Goal: Information Seeking & Learning: Learn about a topic

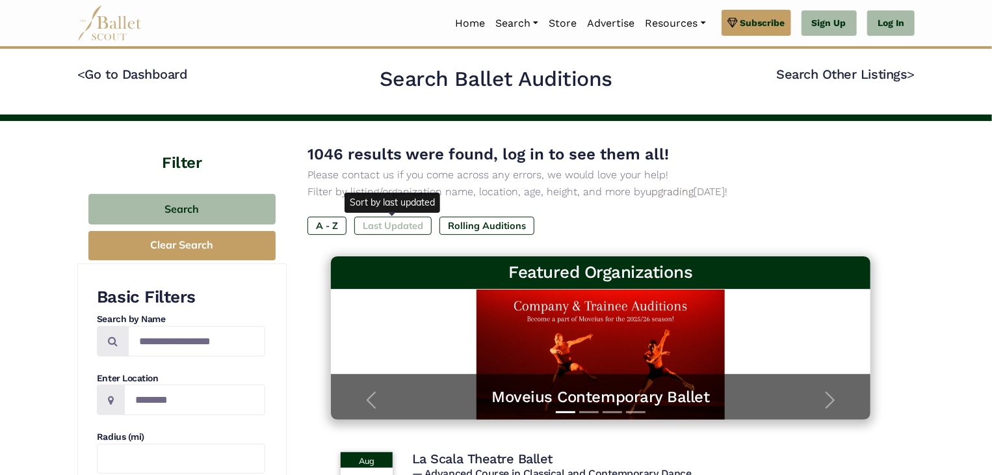
click at [371, 228] on label "Last Updated" at bounding box center [392, 225] width 77 height 18
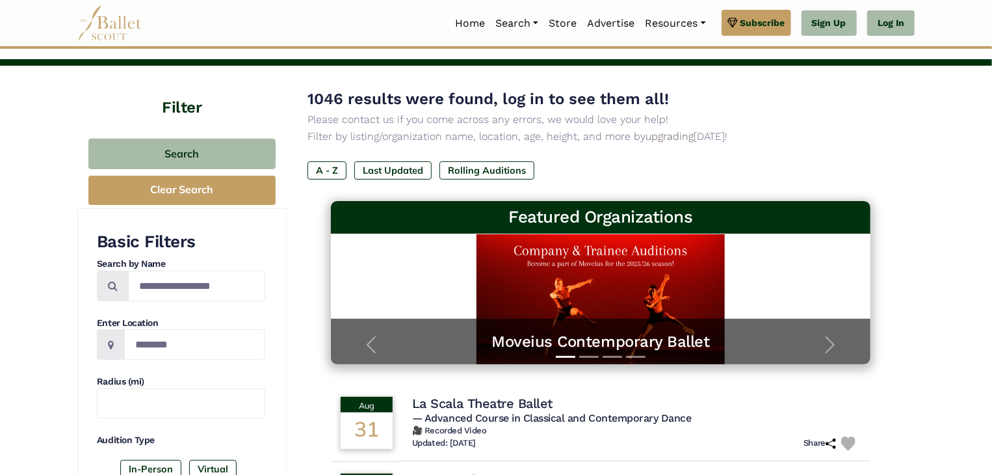
scroll to position [162, 0]
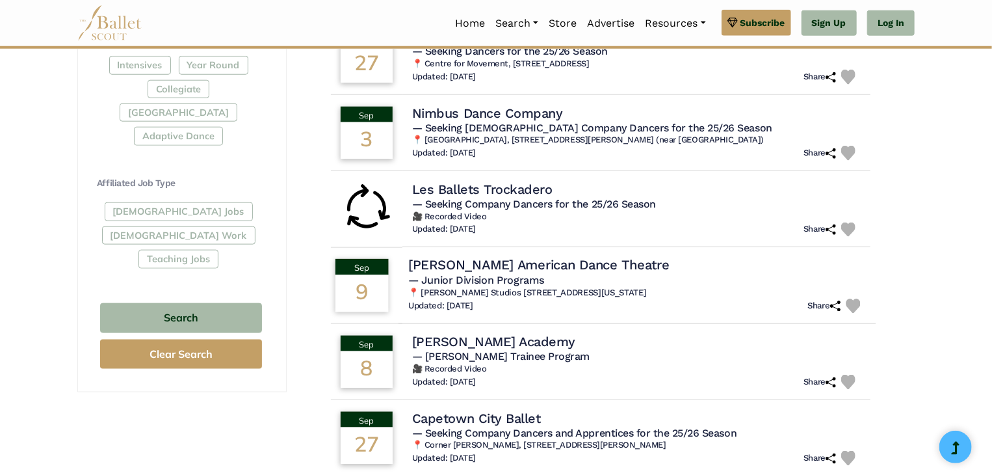
scroll to position [715, 0]
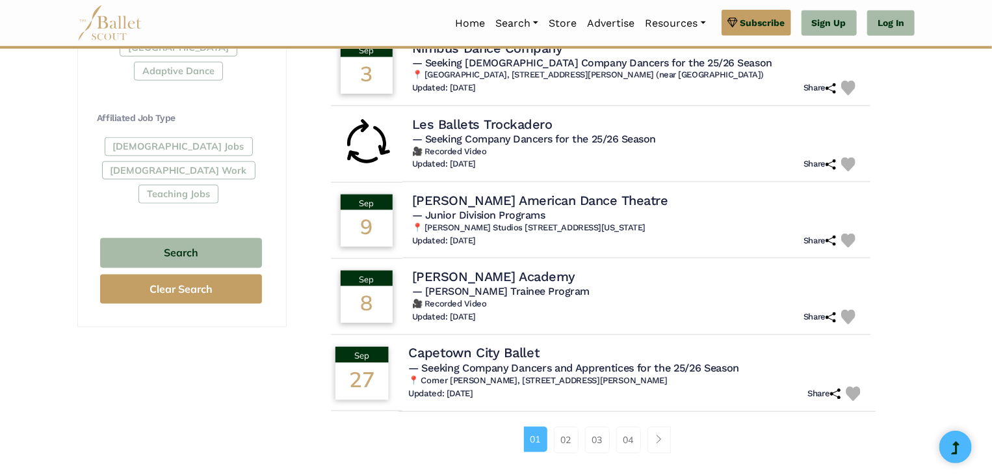
click at [539, 378] on h6 "📍 Corner Erin, Lower Burg Rd, Rondebosch, Cape Town, 7700, South Africa" at bounding box center [637, 379] width 458 height 11
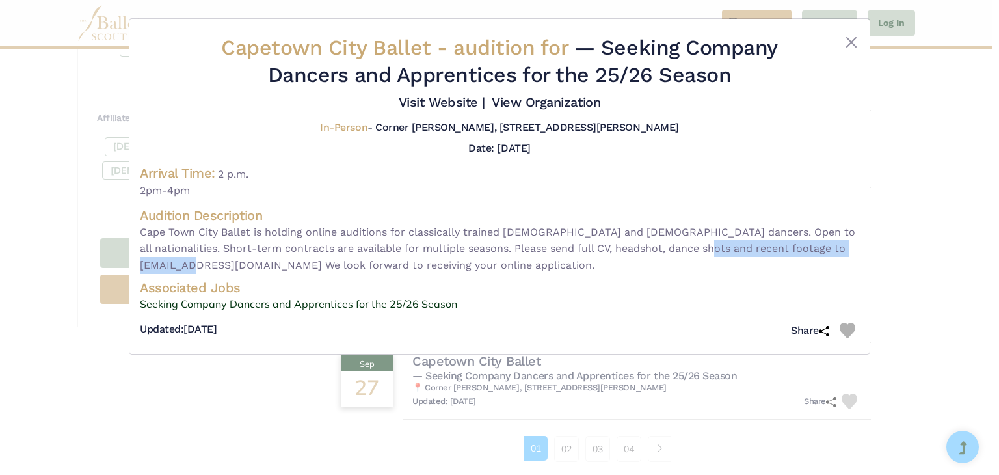
drag, startPoint x: 140, startPoint y: 265, endPoint x: 326, endPoint y: 267, distance: 185.3
click at [326, 267] on span "Cape Town City Ballet is holding online auditions for classically trained male …" at bounding box center [499, 249] width 719 height 50
copy span "auditions@capetowncityballet.org.za"
click at [329, 227] on span "Cape Town City Ballet is holding online auditions for classically trained male …" at bounding box center [499, 249] width 719 height 50
click at [856, 40] on button "Close" at bounding box center [851, 42] width 16 height 16
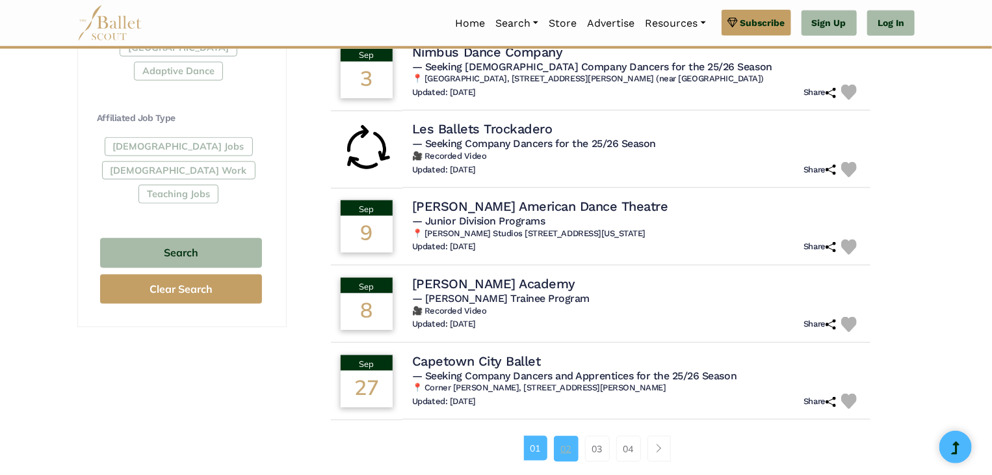
click at [577, 451] on link "02" at bounding box center [566, 449] width 25 height 26
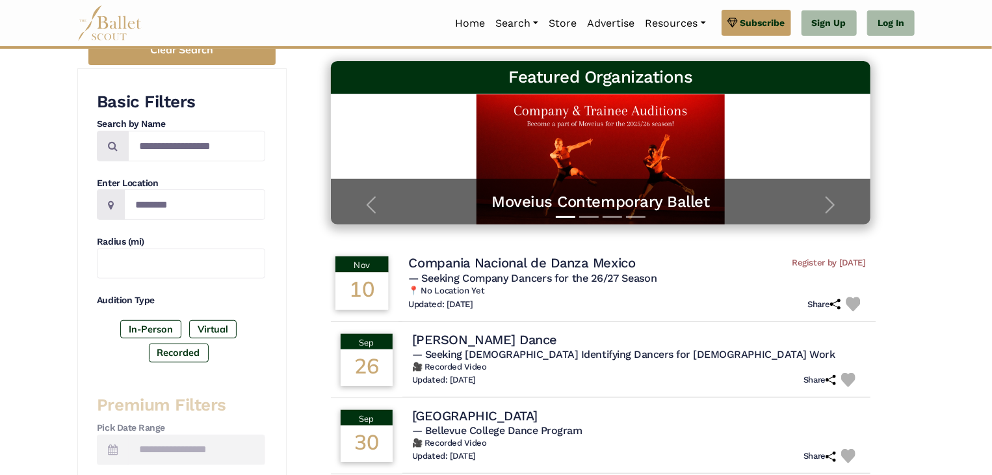
scroll to position [260, 0]
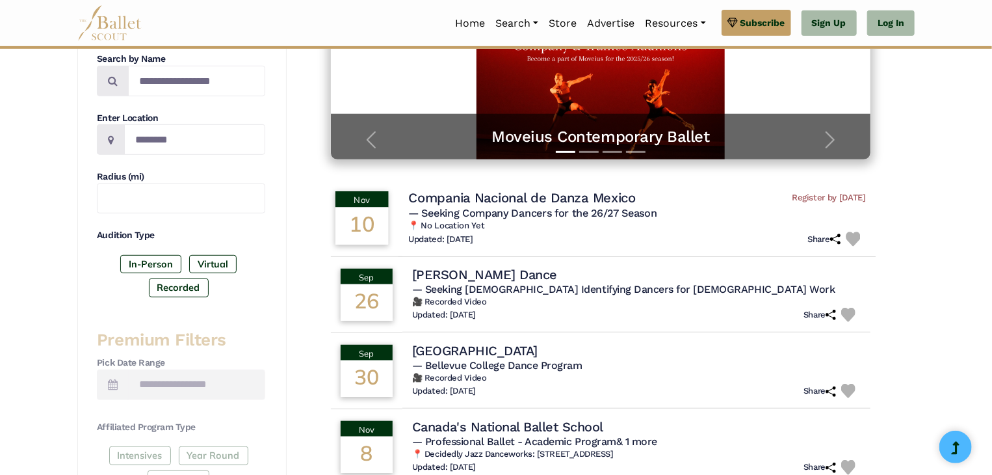
click at [520, 220] on h6 "📍 No Location Yet" at bounding box center [637, 225] width 458 height 11
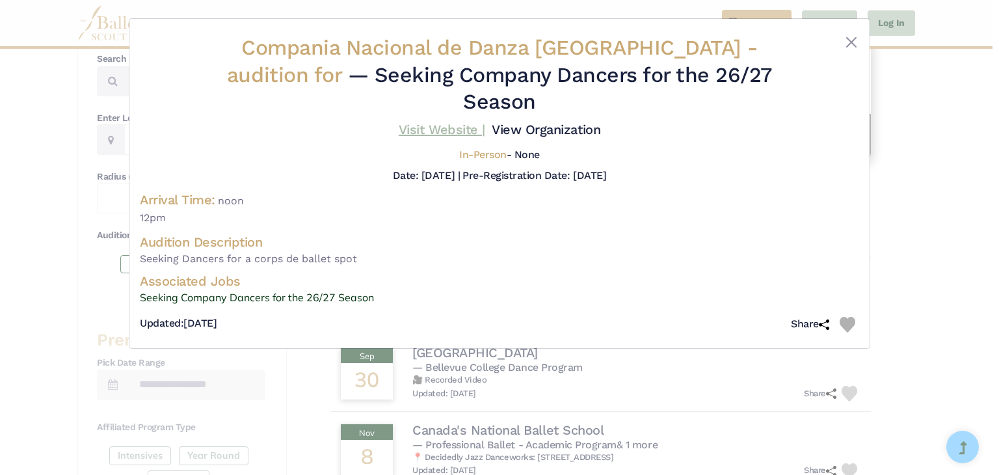
click at [441, 122] on link "Visit Website |" at bounding box center [442, 130] width 86 height 16
click at [194, 289] on link "Seeking Company Dancers for the 26/27 Season" at bounding box center [499, 297] width 719 height 17
click at [854, 44] on button "Close" at bounding box center [851, 42] width 16 height 16
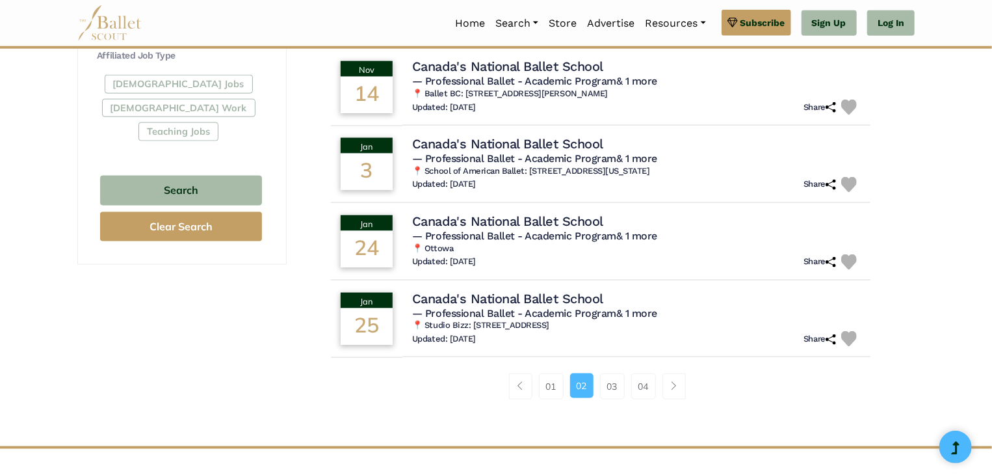
scroll to position [780, 0]
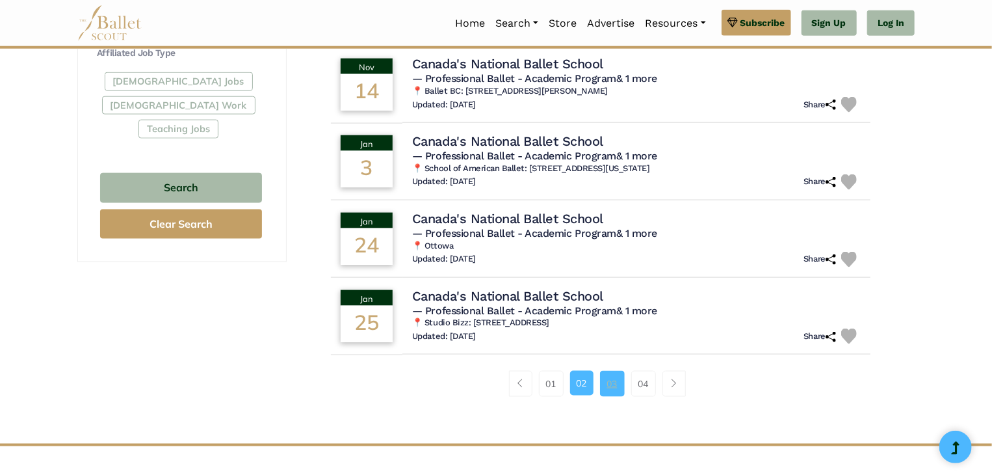
click at [610, 382] on link "03" at bounding box center [612, 384] width 25 height 26
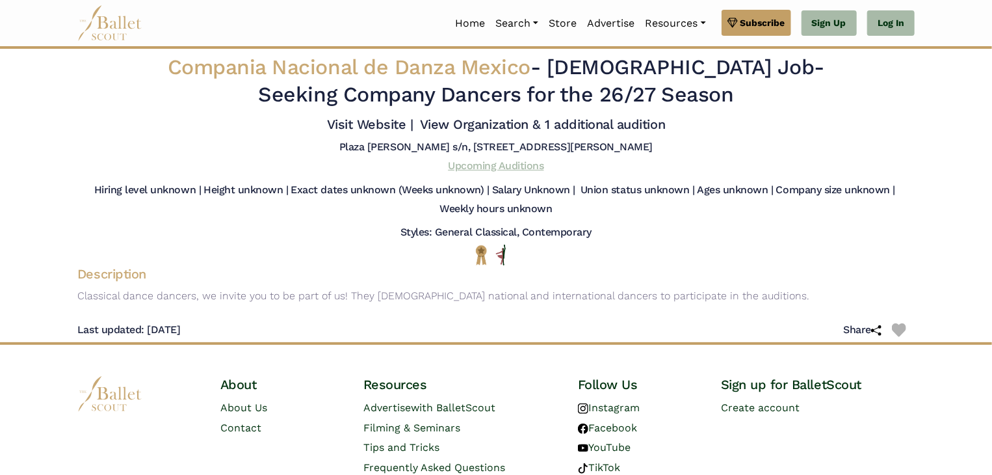
click at [504, 166] on link "Upcoming Auditions" at bounding box center [496, 165] width 96 height 12
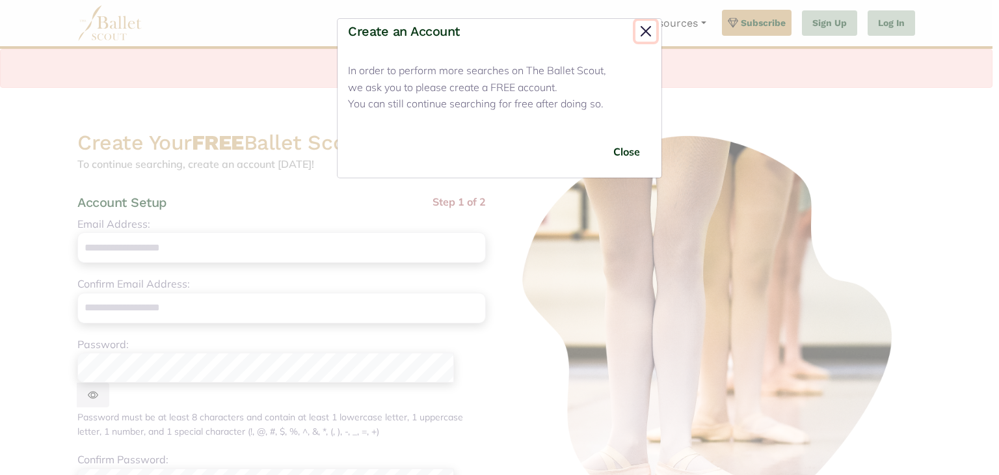
click at [643, 29] on button "Close" at bounding box center [645, 31] width 21 height 21
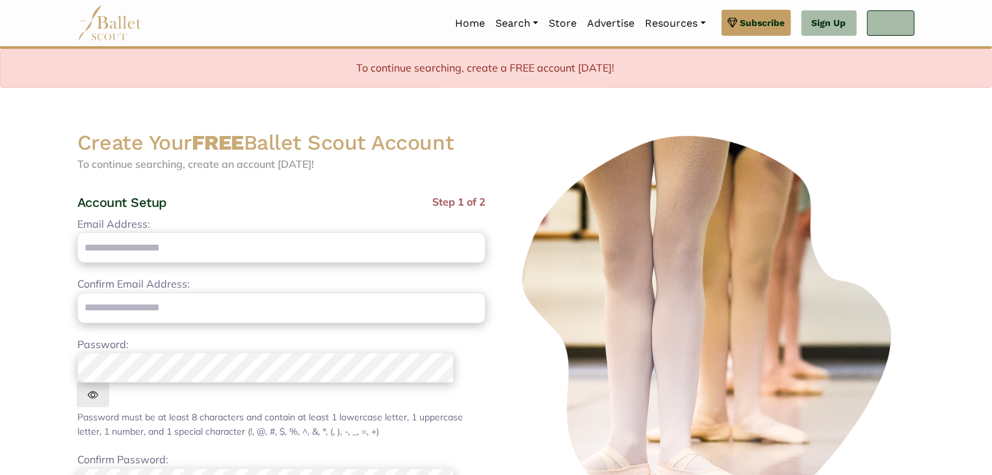
click at [876, 21] on link "Log In" at bounding box center [890, 23] width 47 height 26
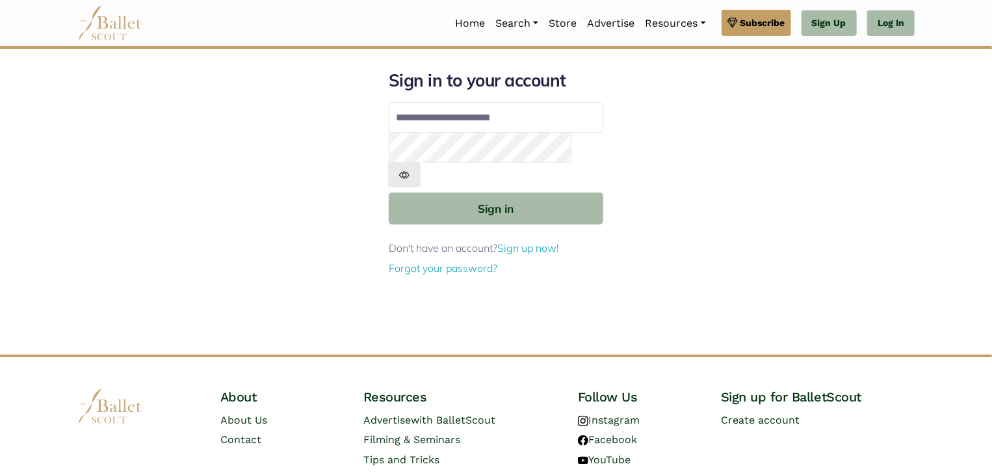
type input "**********"
click at [389, 192] on button "Sign in" at bounding box center [496, 208] width 215 height 32
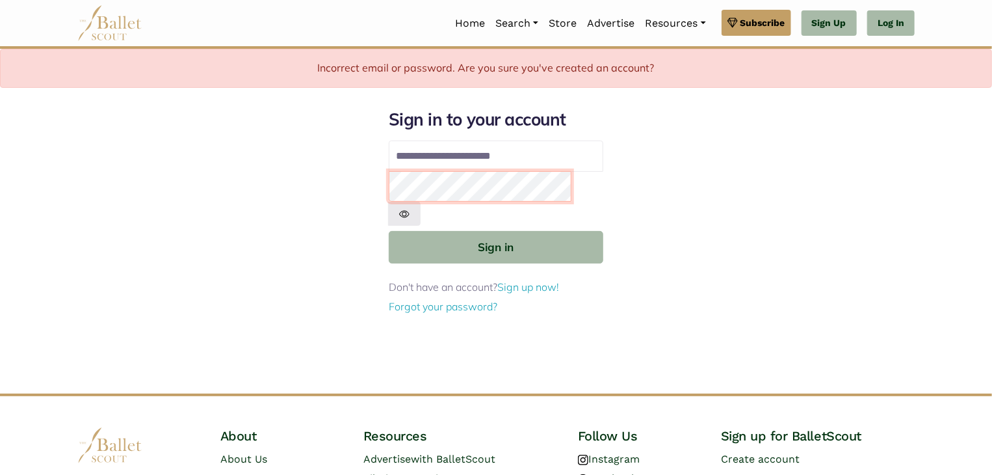
click at [389, 231] on button "Sign in" at bounding box center [496, 247] width 215 height 32
